Goal: Entertainment & Leisure: Consume media (video, audio)

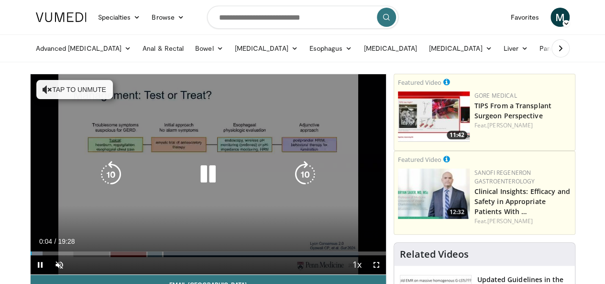
click at [206, 176] on icon "Video Player" at bounding box center [208, 174] width 27 height 27
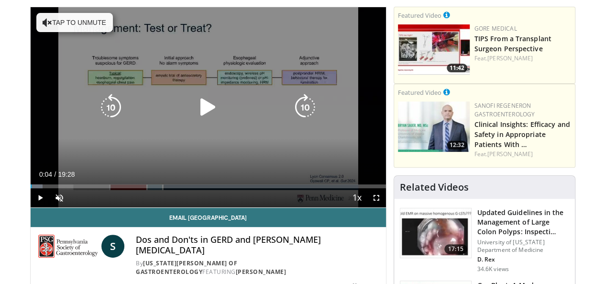
scroll to position [48, 0]
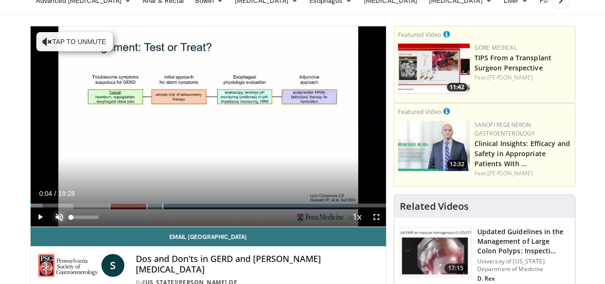
click at [50, 226] on span "Video Player" at bounding box center [59, 216] width 19 height 19
click at [31, 226] on span "Video Player" at bounding box center [40, 216] width 19 height 19
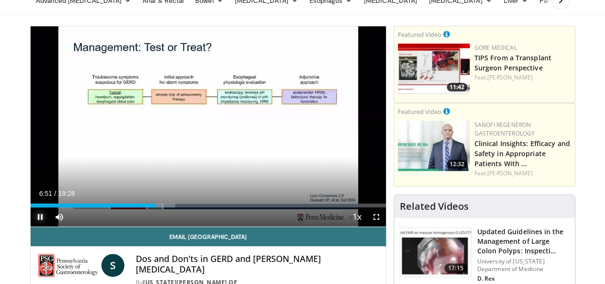
click at [31, 226] on span "Video Player" at bounding box center [40, 216] width 19 height 19
